Goal: Task Accomplishment & Management: Manage account settings

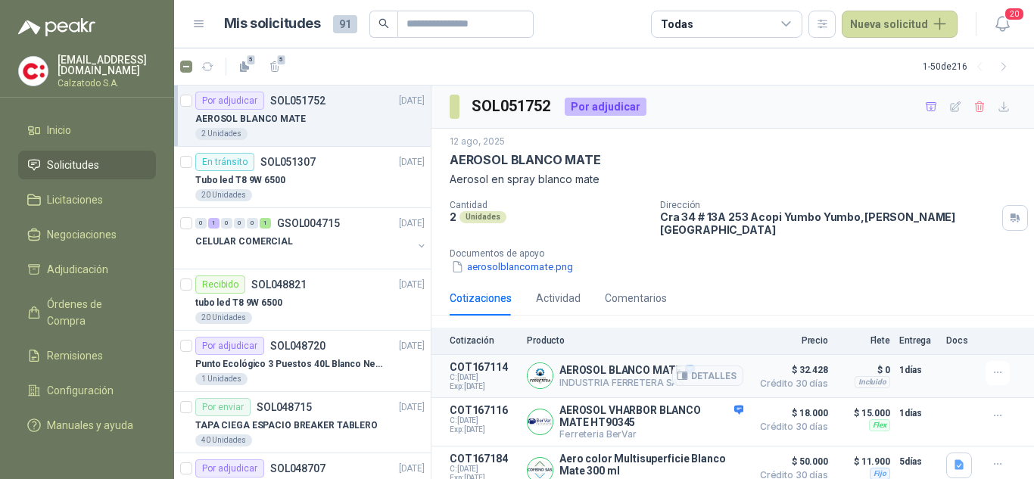
scroll to position [52, 0]
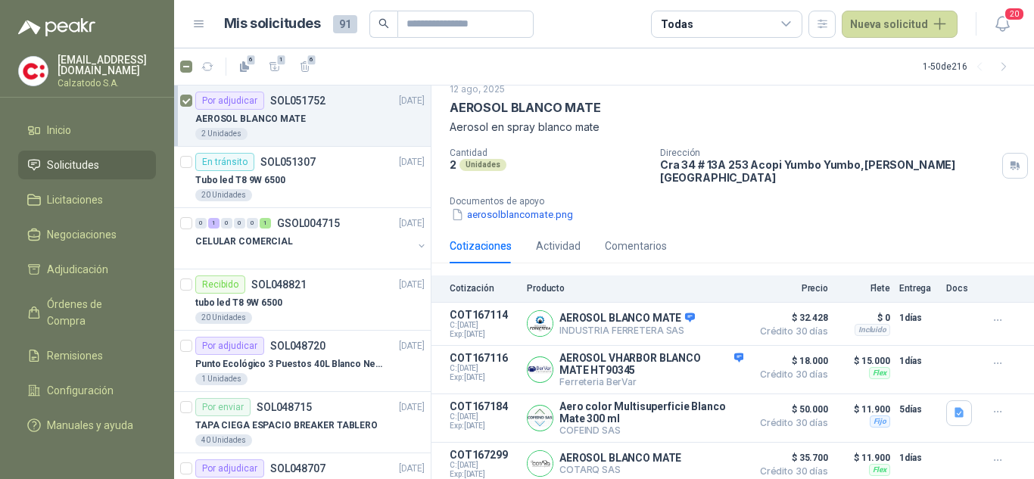
click at [311, 114] on div "AEROSOL BLANCO MATE" at bounding box center [309, 119] width 229 height 18
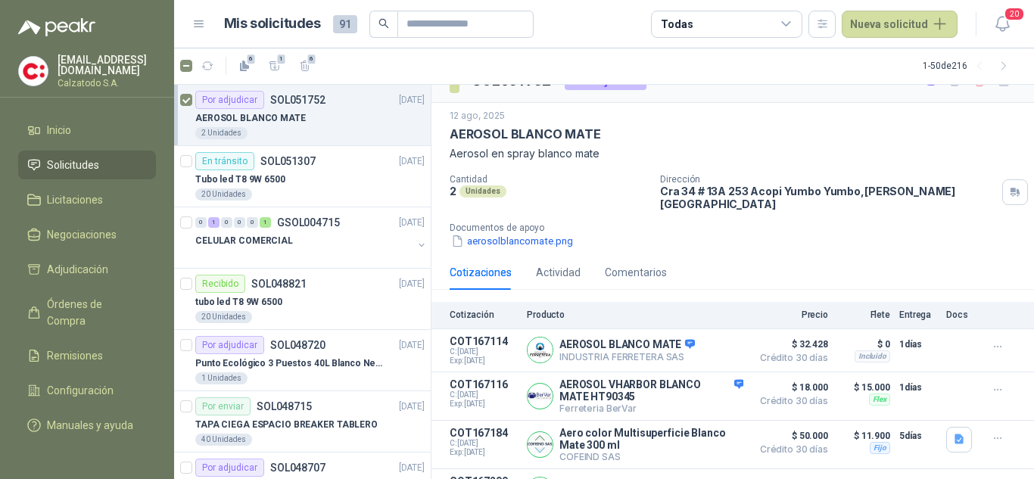
scroll to position [0, 0]
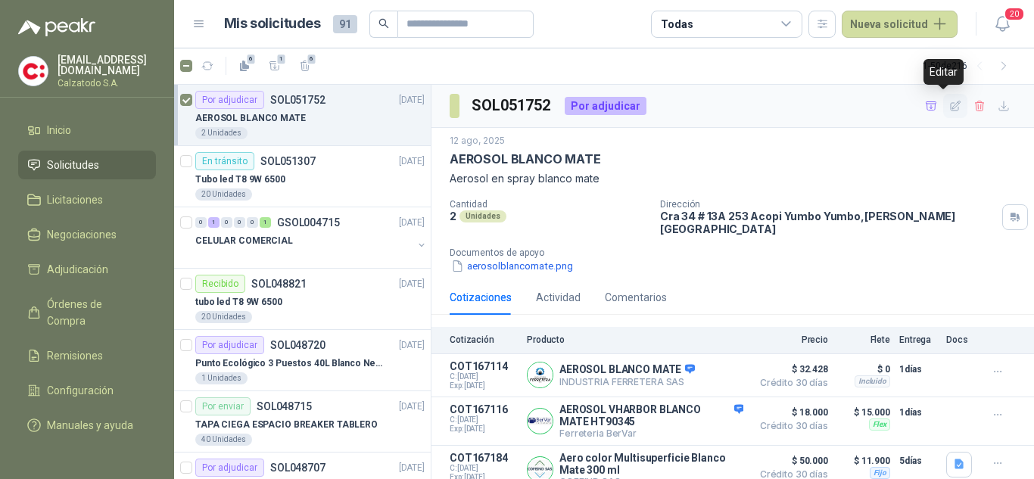
click at [949, 110] on icon "button" at bounding box center [955, 106] width 13 height 13
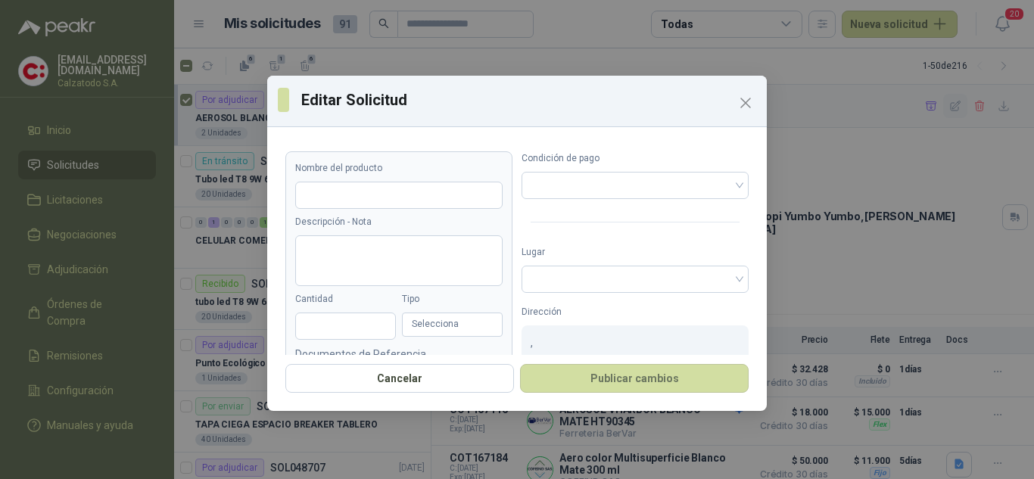
type input "**********"
type textarea "**********"
type input "*"
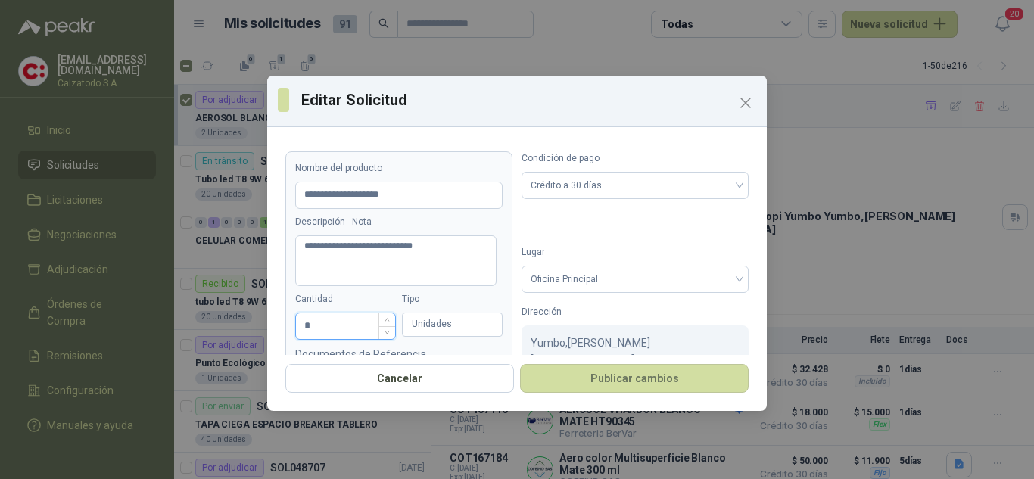
click at [310, 326] on input "*" at bounding box center [345, 326] width 99 height 26
type input "*"
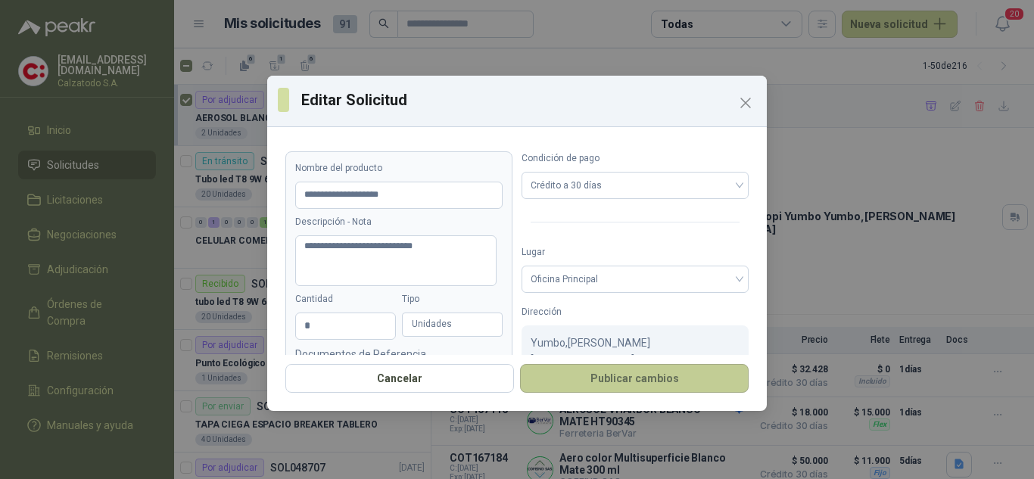
click at [655, 376] on button "Publicar cambios" at bounding box center [634, 378] width 229 height 29
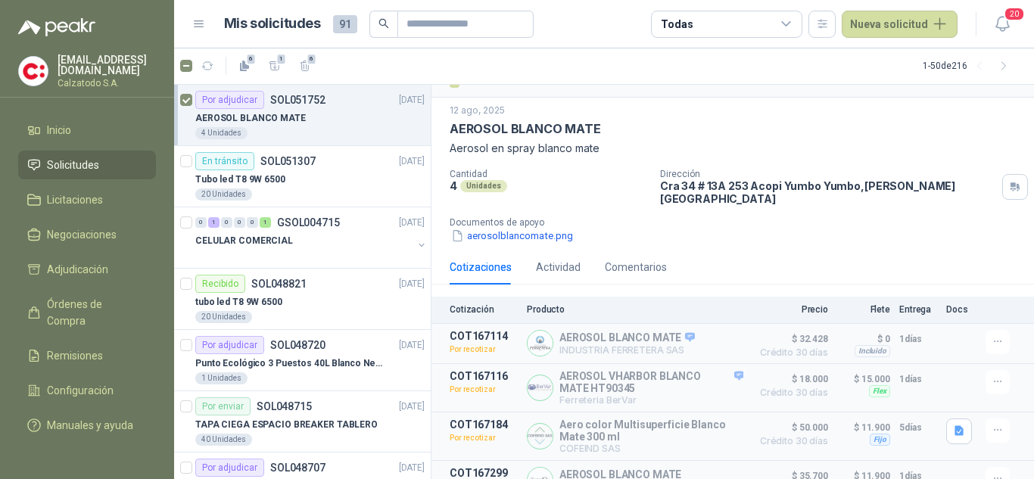
scroll to position [46, 0]
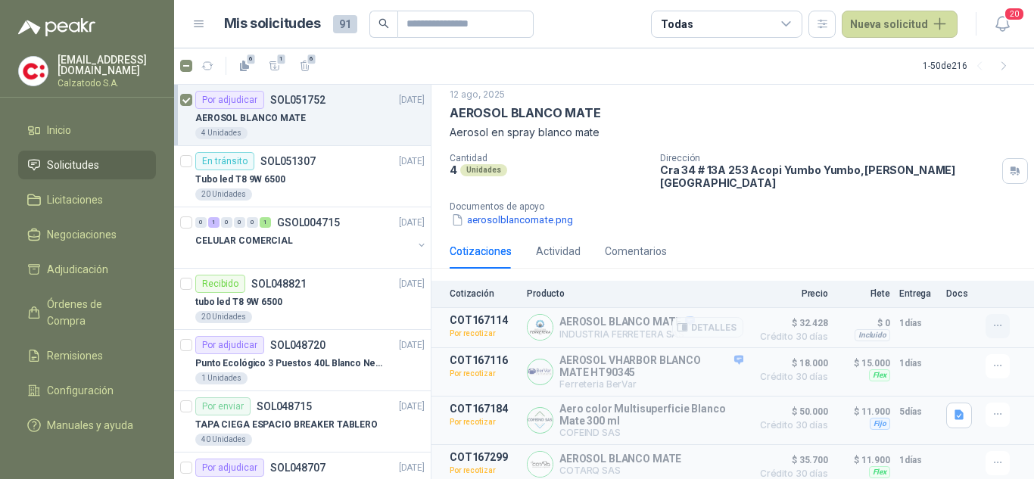
click at [992, 320] on icon "button" at bounding box center [998, 326] width 13 height 13
click at [799, 234] on div "Cotizaciones Actividad Comentarios" at bounding box center [733, 251] width 566 height 35
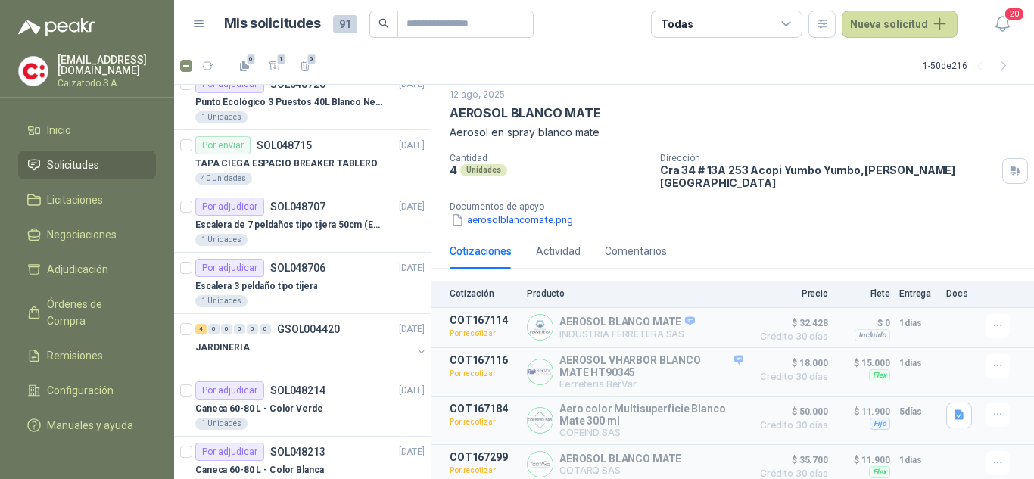
scroll to position [303, 0]
